Goal: Task Accomplishment & Management: Use online tool/utility

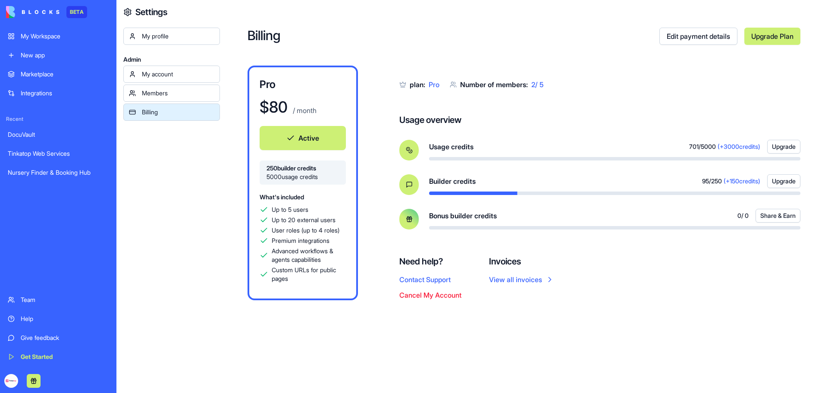
click at [41, 38] on div "My Workspace" at bounding box center [65, 36] width 88 height 9
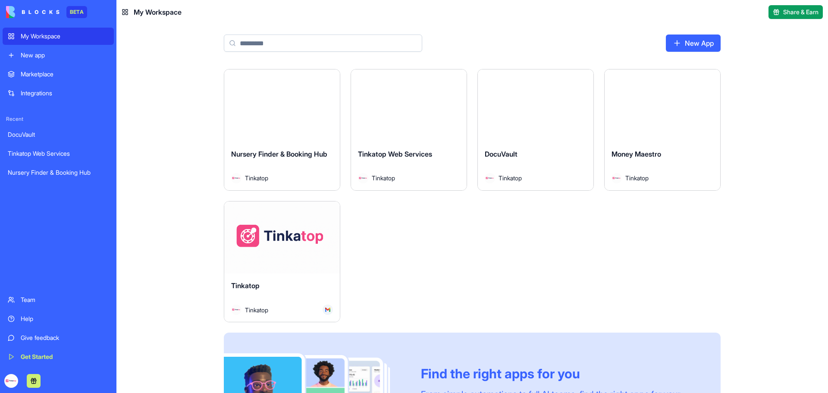
click at [298, 258] on div "Launch" at bounding box center [282, 237] width 116 height 72
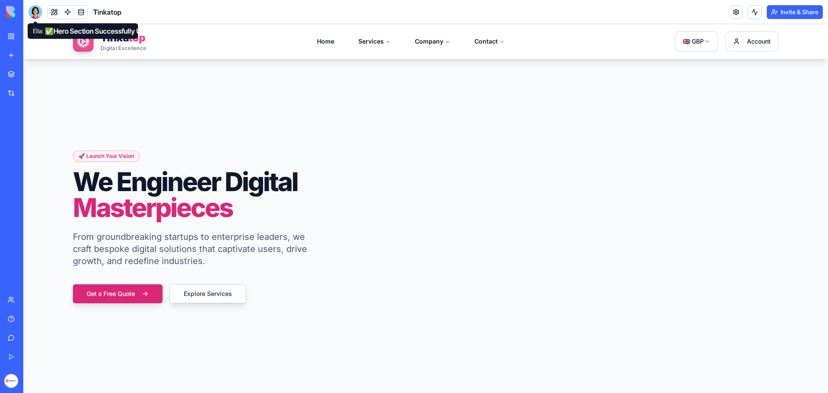
click at [39, 15] on div at bounding box center [35, 12] width 14 height 14
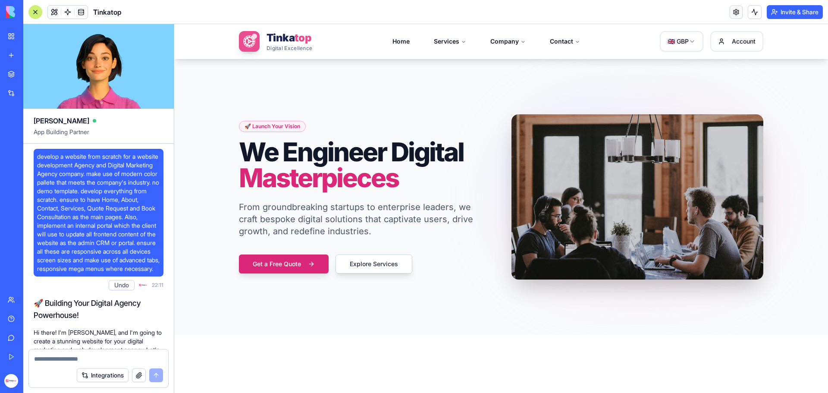
click at [74, 353] on div at bounding box center [98, 356] width 139 height 14
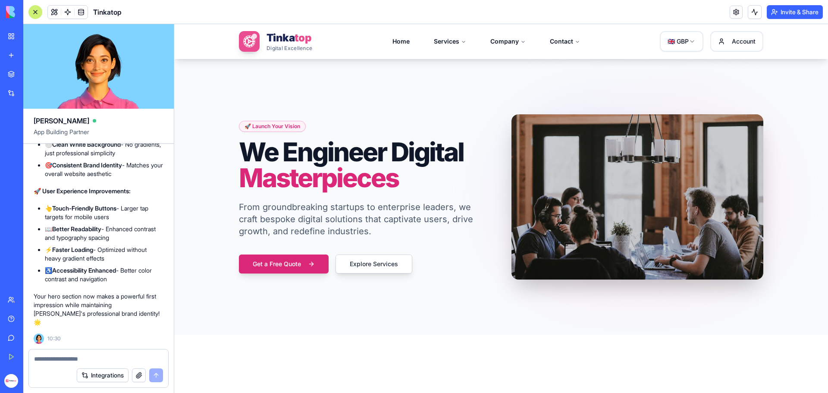
click at [74, 357] on textarea at bounding box center [98, 358] width 129 height 9
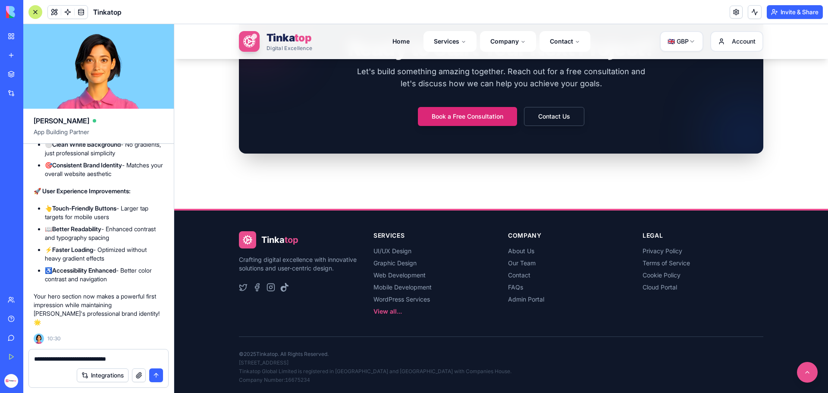
scroll to position [1301, 0]
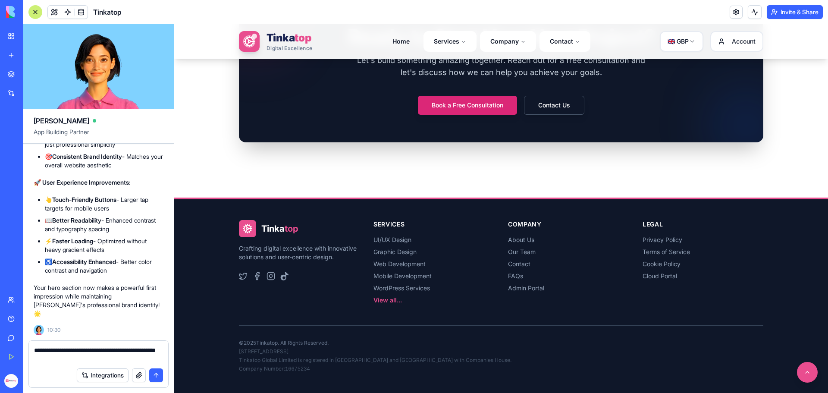
type textarea "**********"
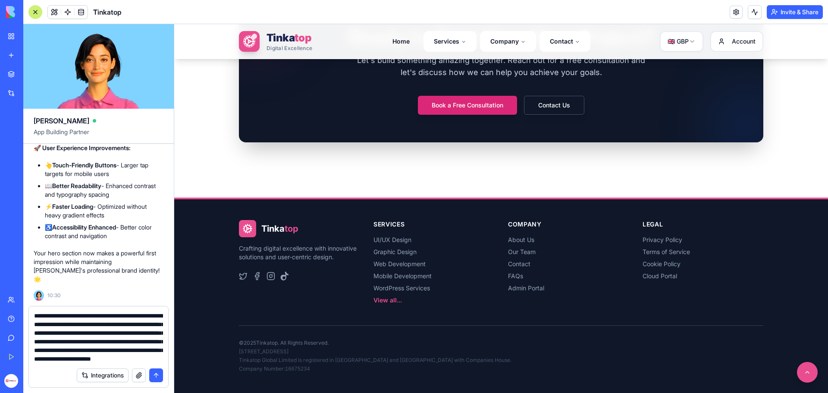
scroll to position [25, 0]
type textarea "**********"
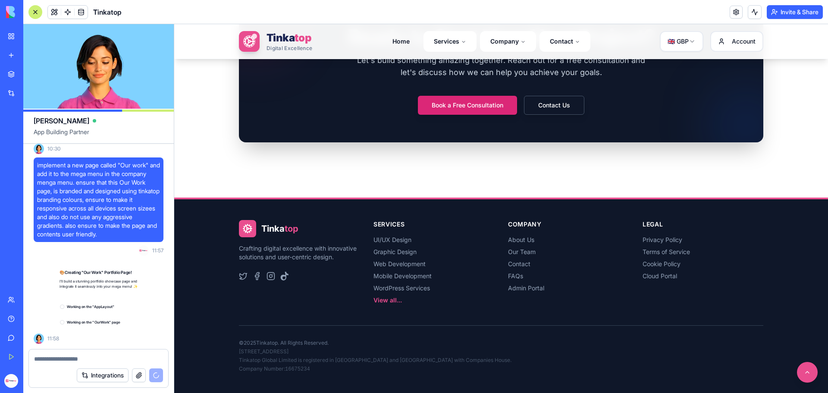
scroll to position [254199, 0]
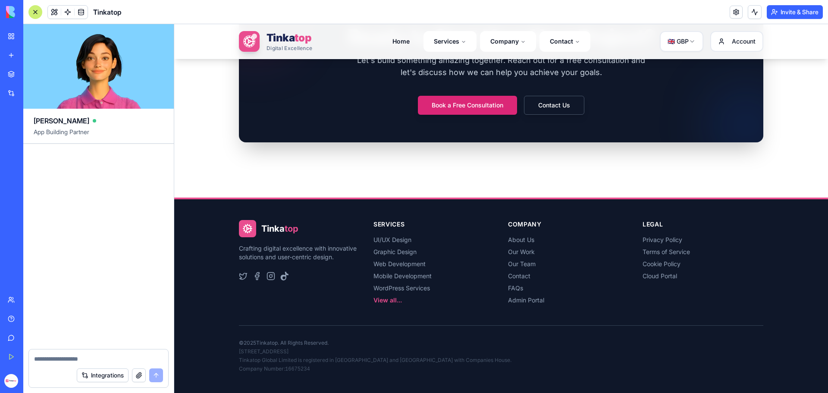
click at [38, 156] on div "✅ "Our Work" Portfolio Page Successfully Created! Your new portfolio showcase i…" at bounding box center [99, 82] width 130 height 523
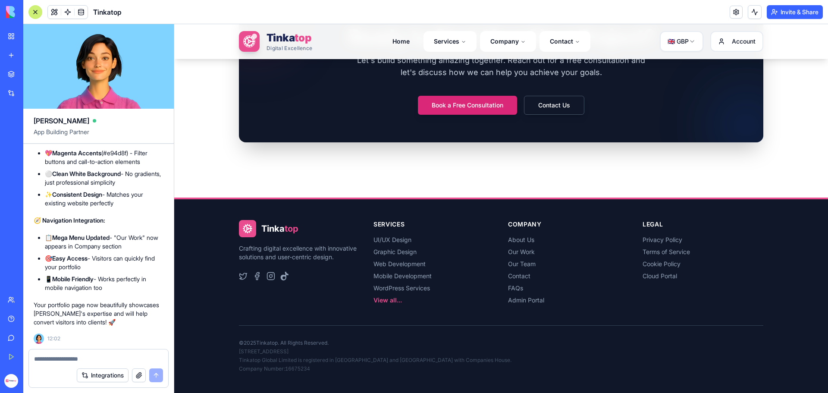
scroll to position [254723, 0]
click at [56, 360] on textarea at bounding box center [98, 358] width 129 height 9
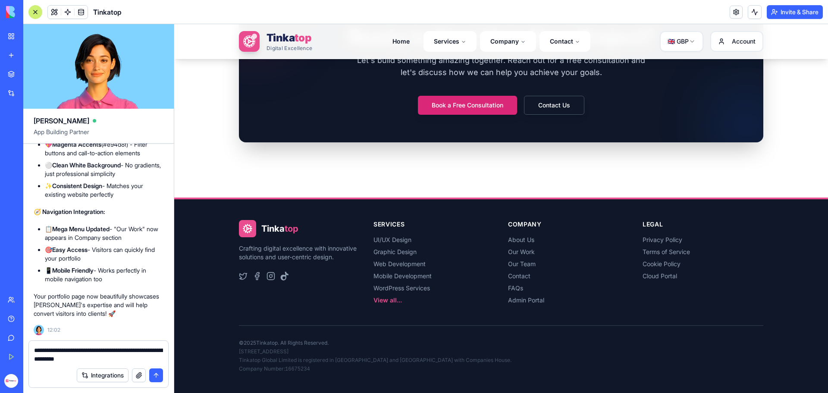
type textarea "**********"
click at [136, 371] on button "button" at bounding box center [139, 375] width 14 height 14
click at [140, 373] on button "button" at bounding box center [139, 375] width 14 height 14
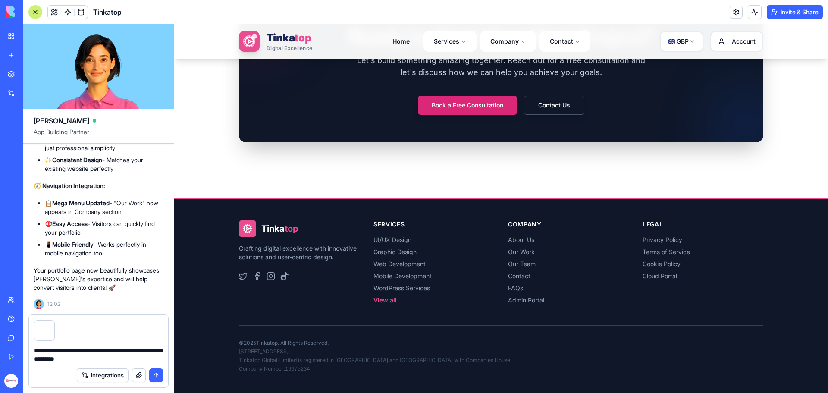
drag, startPoint x: 160, startPoint y: 377, endPoint x: 222, endPoint y: 251, distance: 140.6
click at [160, 377] on button "submit" at bounding box center [156, 375] width 14 height 14
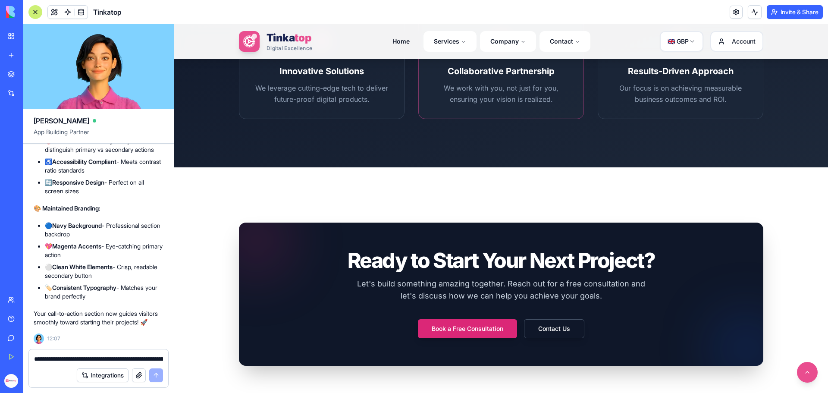
scroll to position [1086, 0]
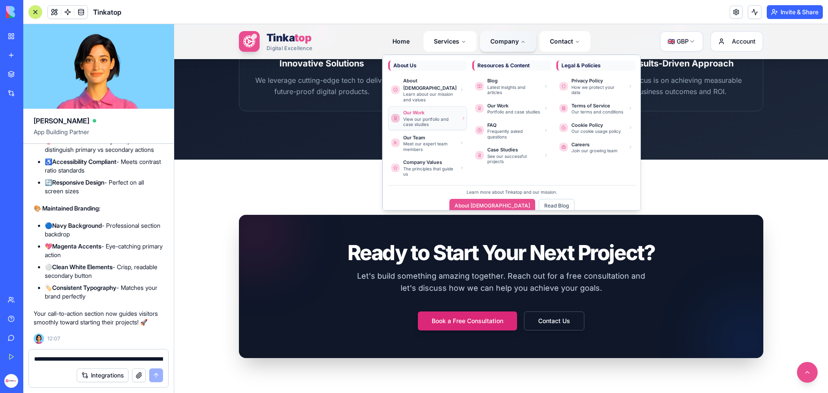
click at [408, 116] on div "View our portfolio and case studies" at bounding box center [429, 121] width 53 height 11
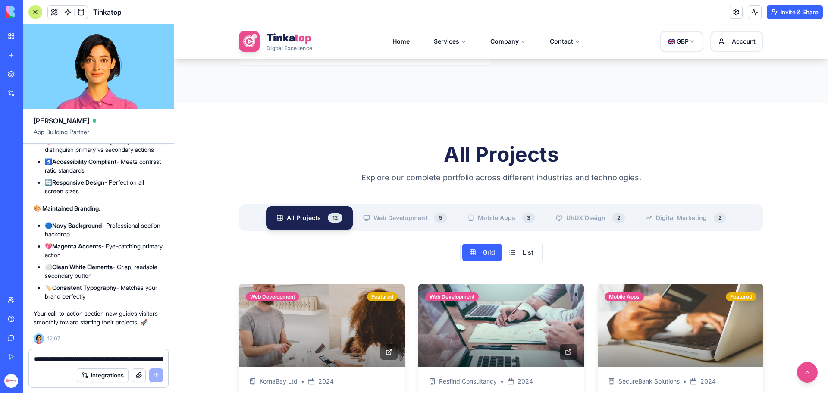
scroll to position [974, 0]
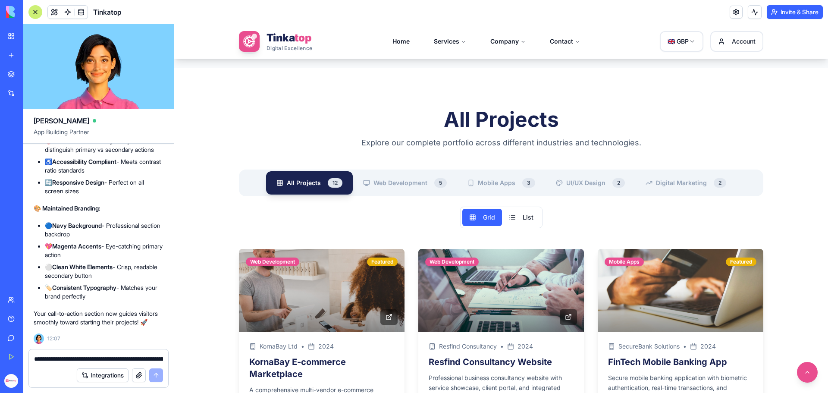
drag, startPoint x: 210, startPoint y: 103, endPoint x: 802, endPoint y: 375, distance: 651.4
click at [0, 0] on div "1373x630 frames : 0 0 / 15 secs" at bounding box center [0, 0] width 0 height 0
click at [0, 0] on icon at bounding box center [0, 0] width 0 height 0
click at [0, 0] on img at bounding box center [0, 0] width 0 height 0
click at [67, 357] on textarea "**********" at bounding box center [98, 358] width 129 height 9
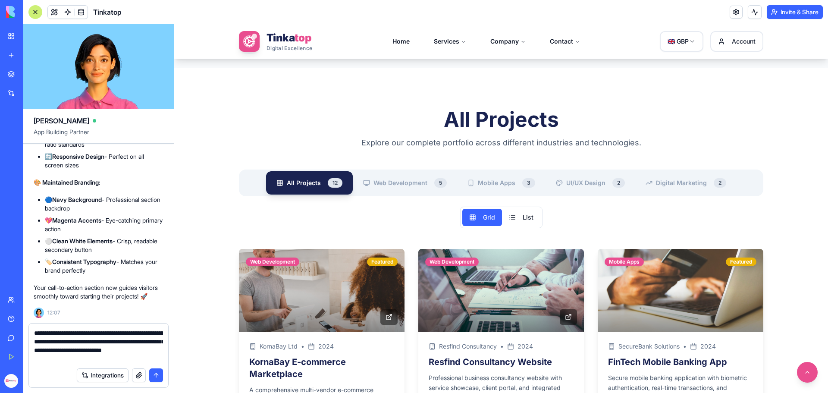
drag, startPoint x: 90, startPoint y: 351, endPoint x: 90, endPoint y: 361, distance: 10.8
click at [90, 361] on textarea "**********" at bounding box center [98, 346] width 129 height 34
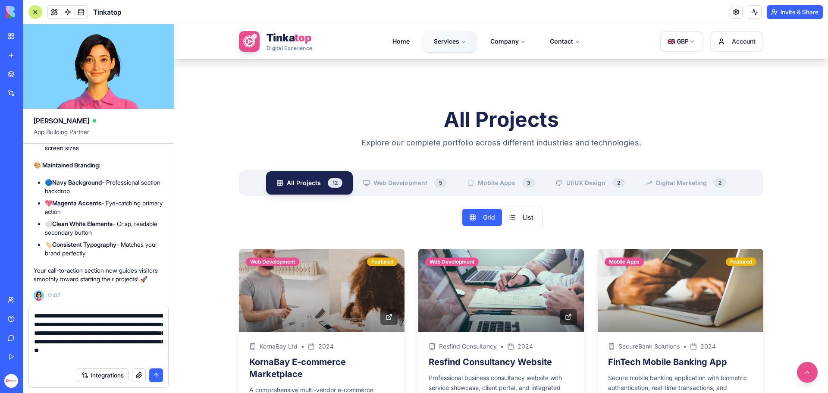
type textarea "**********"
click at [142, 378] on button "button" at bounding box center [139, 375] width 14 height 14
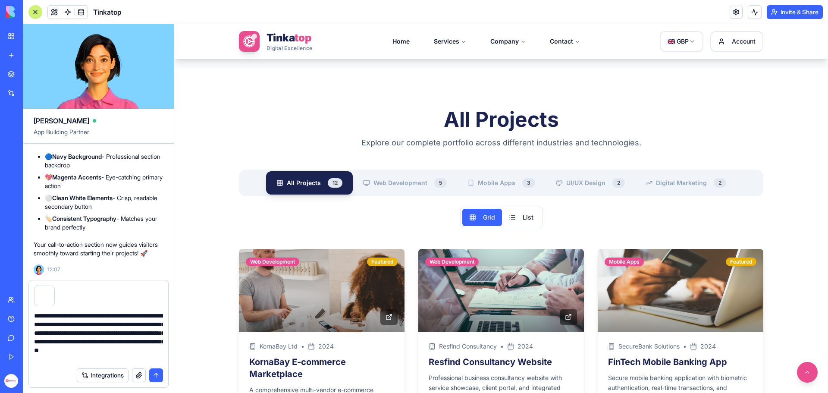
drag, startPoint x: 155, startPoint y: 374, endPoint x: 364, endPoint y: 273, distance: 232.2
click at [155, 374] on button "submit" at bounding box center [156, 375] width 14 height 14
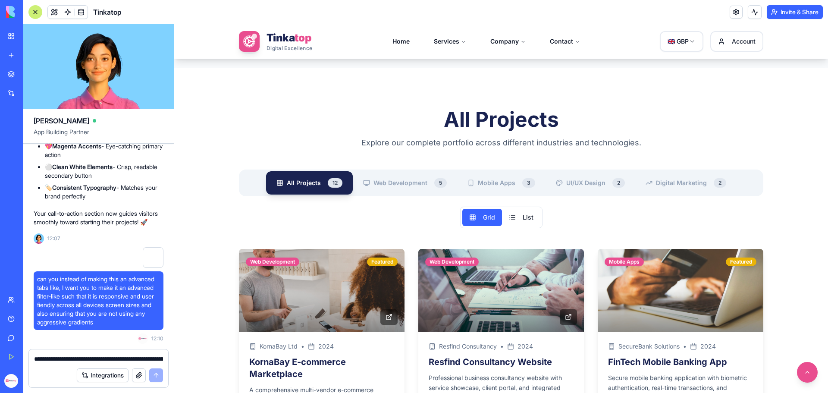
scroll to position [255391, 0]
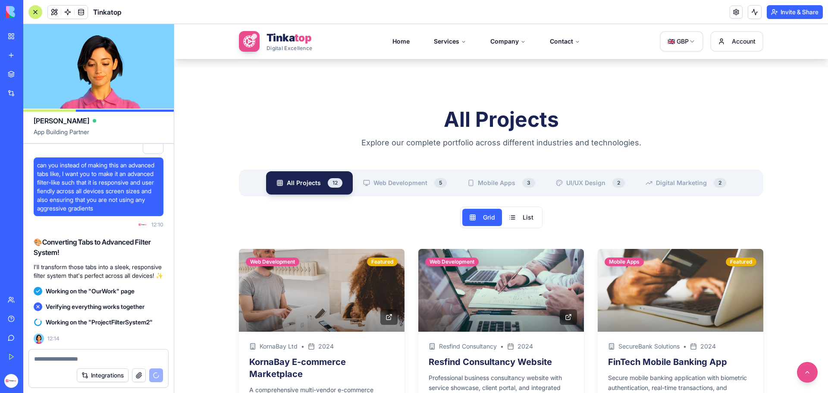
scroll to position [255470, 0]
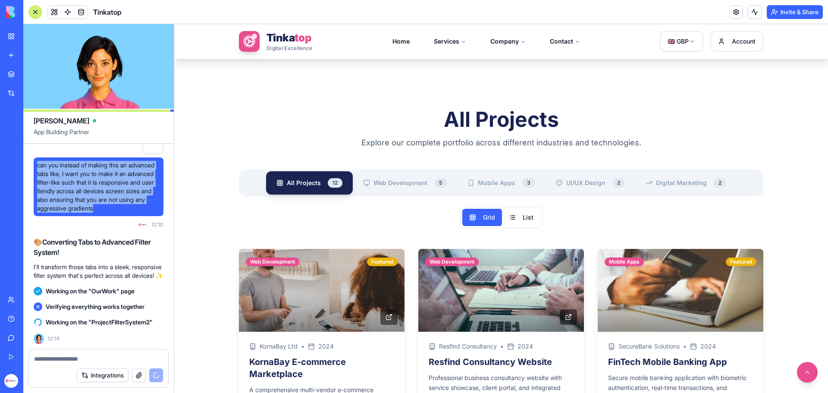
drag, startPoint x: 71, startPoint y: 243, endPoint x: 33, endPoint y: 189, distance: 65.9
copy span "can you instead of making this an advanced tabs like, I want you to make it an …"
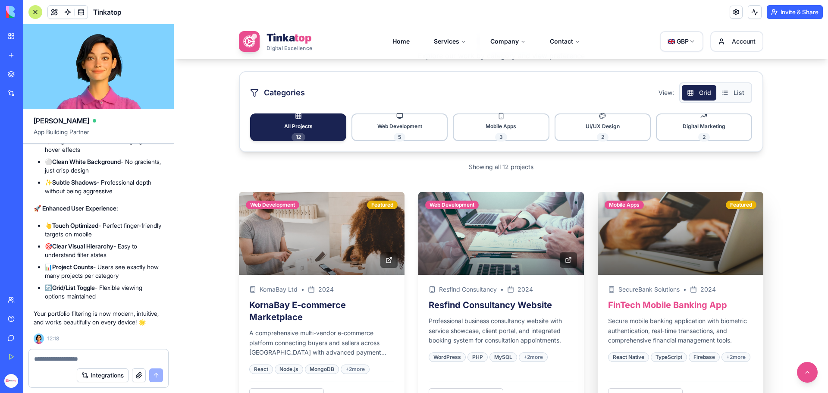
scroll to position [1060, 0]
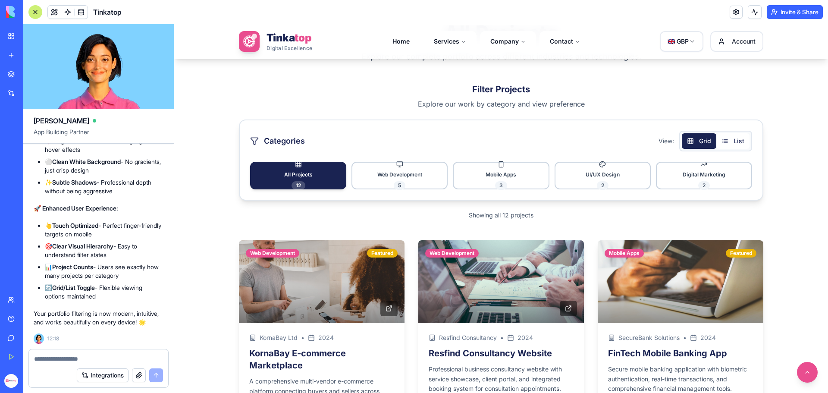
click at [728, 135] on button "List" at bounding box center [732, 141] width 33 height 16
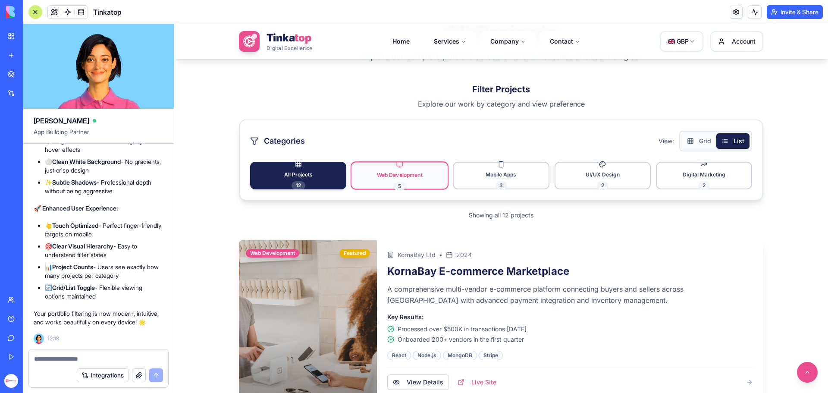
click at [384, 173] on span "Web Development" at bounding box center [400, 174] width 46 height 6
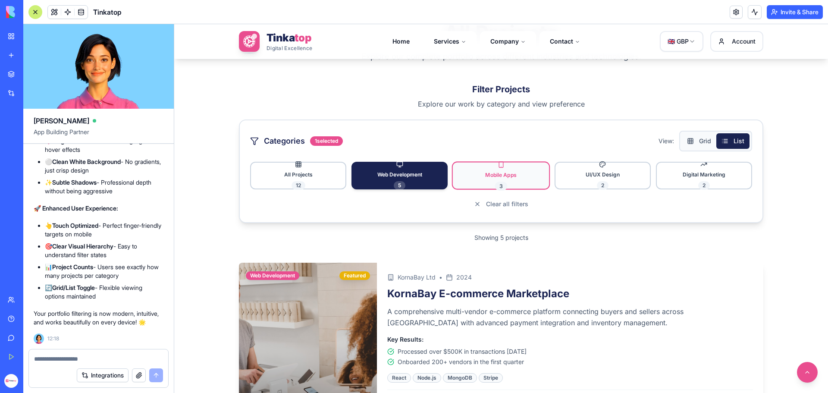
click at [490, 176] on span "Mobile Apps" at bounding box center [501, 174] width 31 height 6
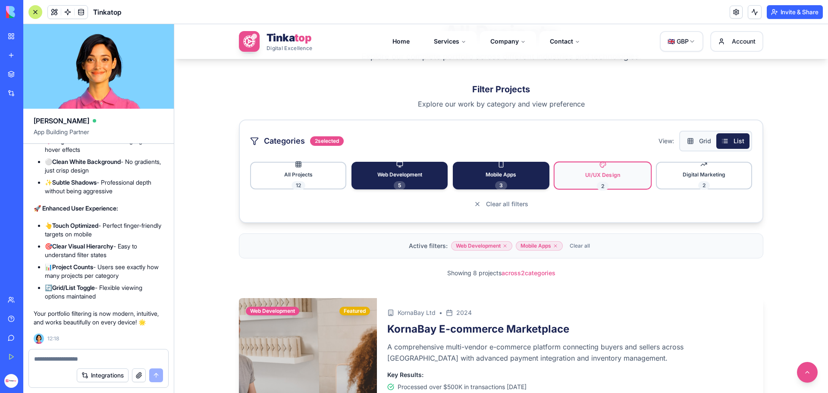
click at [575, 177] on button "UI/UX Design 2" at bounding box center [602, 175] width 98 height 28
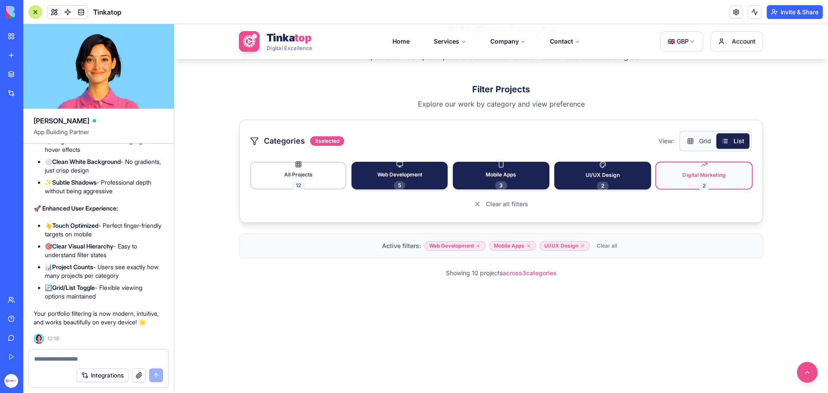
click at [667, 177] on button "Digital Marketing 2" at bounding box center [703, 175] width 97 height 28
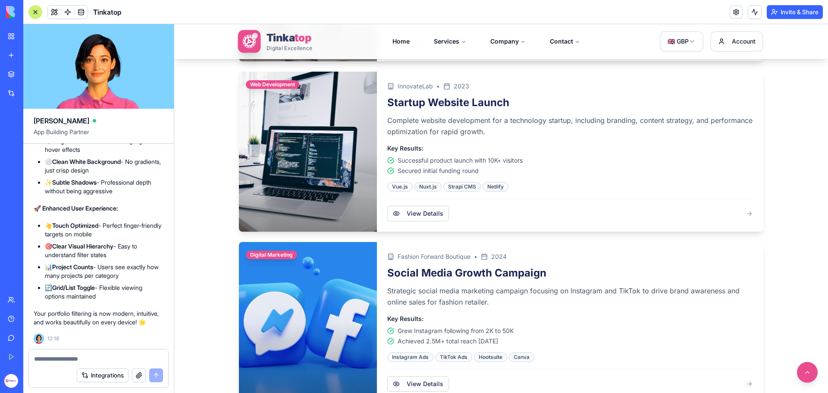
scroll to position [2828, 0]
